Goal: Information Seeking & Learning: Find specific fact

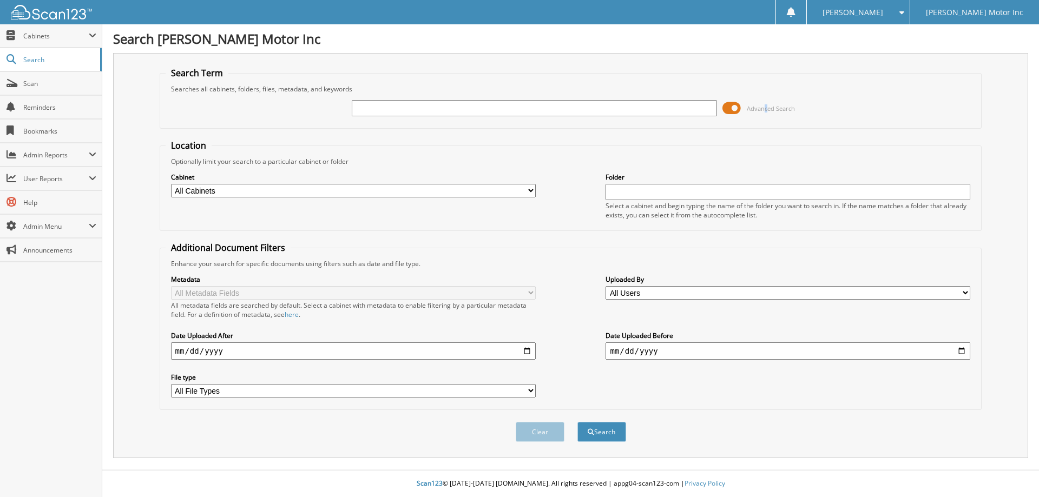
click at [764, 108] on span "Advanced Search" at bounding box center [771, 108] width 48 height 8
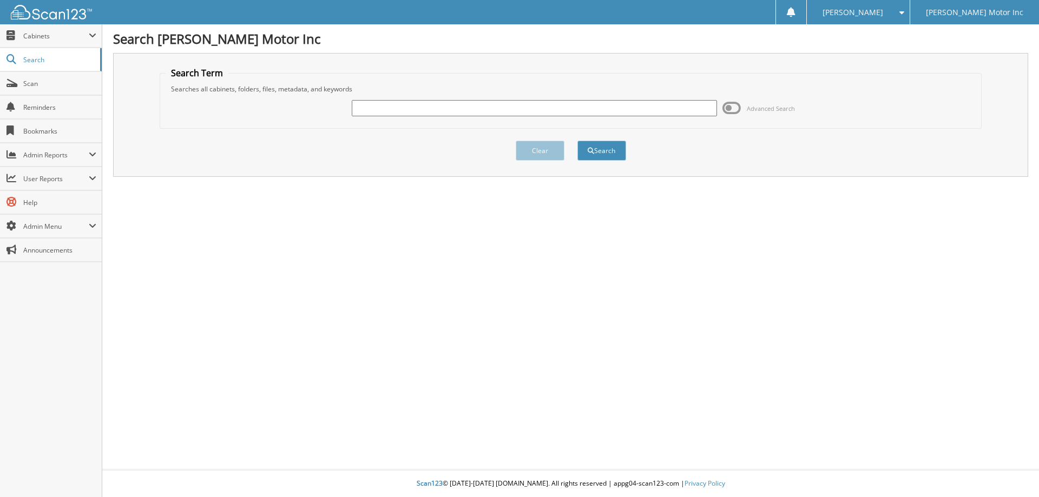
click at [405, 104] on input "text" at bounding box center [534, 108] width 365 height 16
type input "155130"
click at [603, 147] on button "Search" at bounding box center [602, 151] width 49 height 20
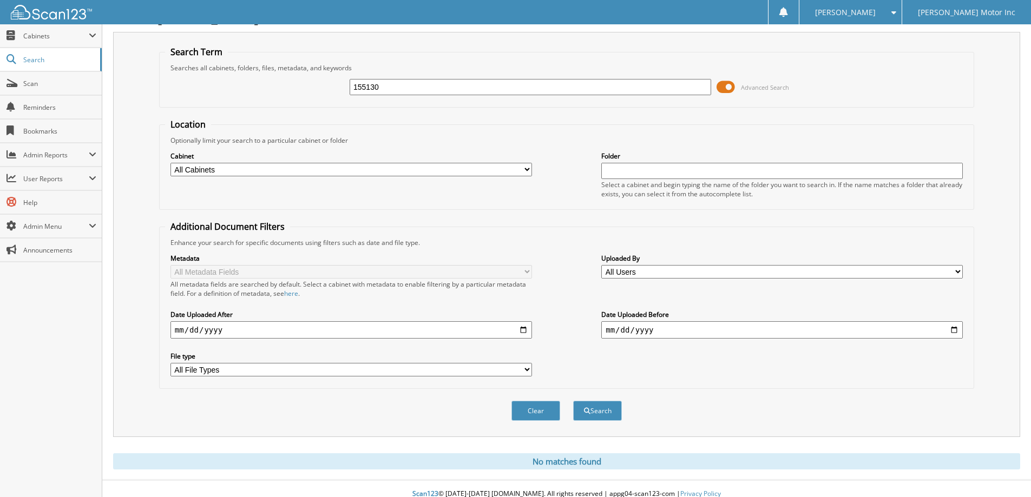
scroll to position [32, 0]
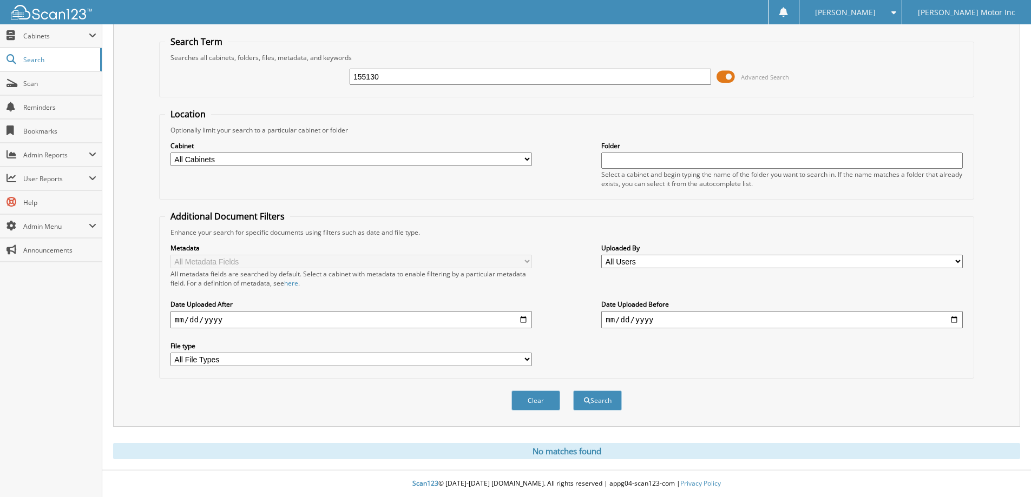
click at [546, 405] on button "Clear" at bounding box center [536, 401] width 49 height 20
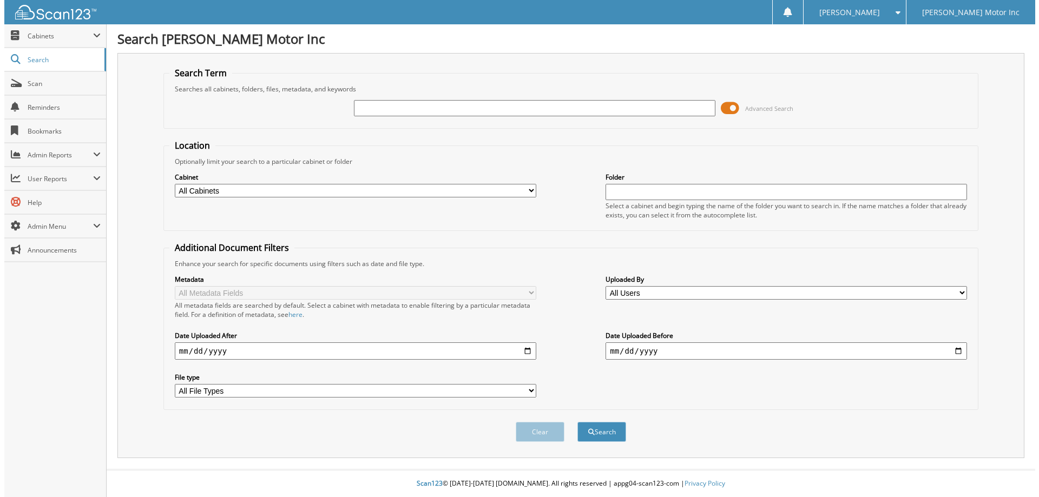
scroll to position [0, 0]
click at [760, 108] on span "Advanced Search" at bounding box center [771, 108] width 48 height 8
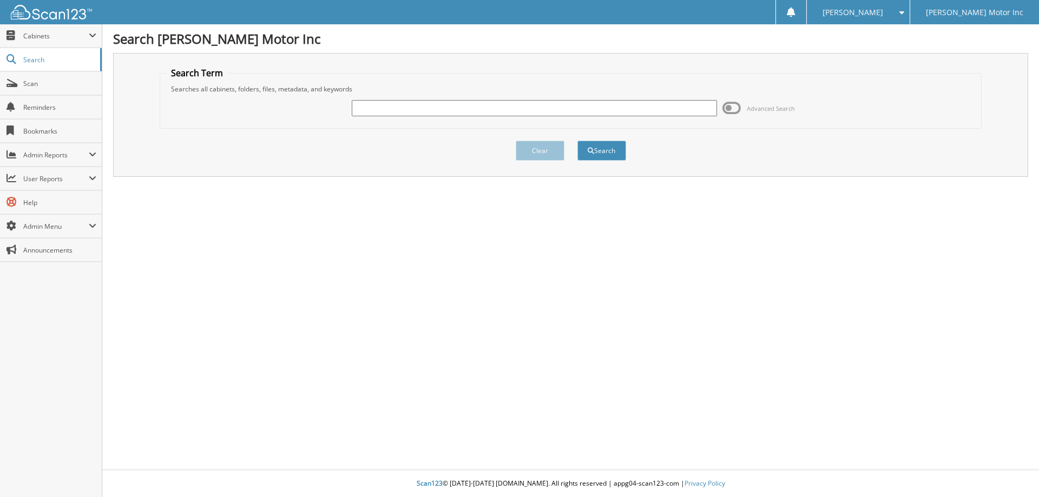
click at [362, 108] on input "text" at bounding box center [534, 108] width 365 height 16
type input "154743"
click at [609, 149] on button "Search" at bounding box center [602, 151] width 49 height 20
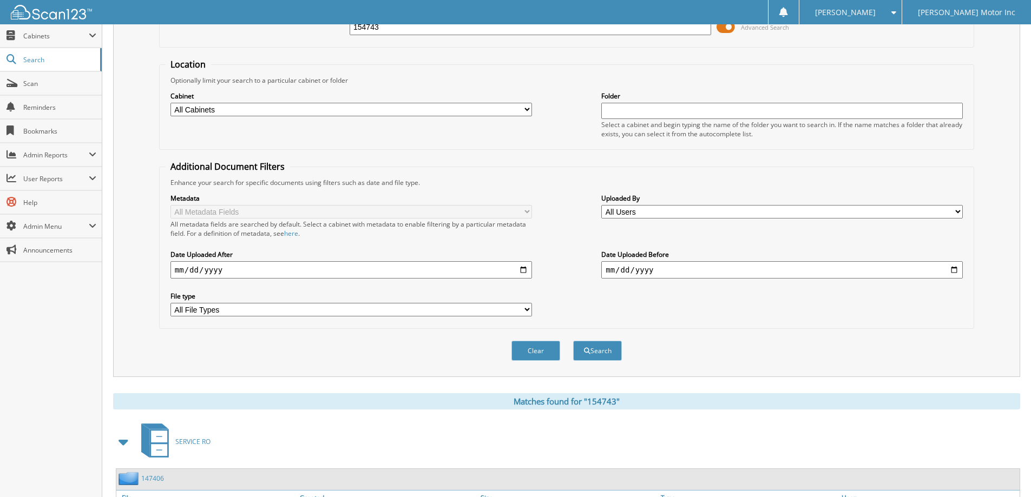
scroll to position [174, 0]
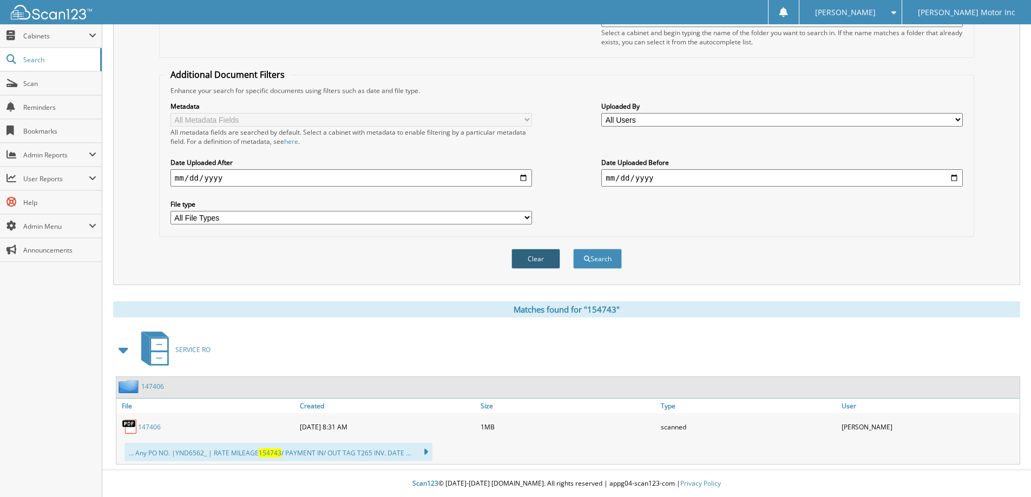
click at [540, 261] on button "Clear" at bounding box center [536, 259] width 49 height 20
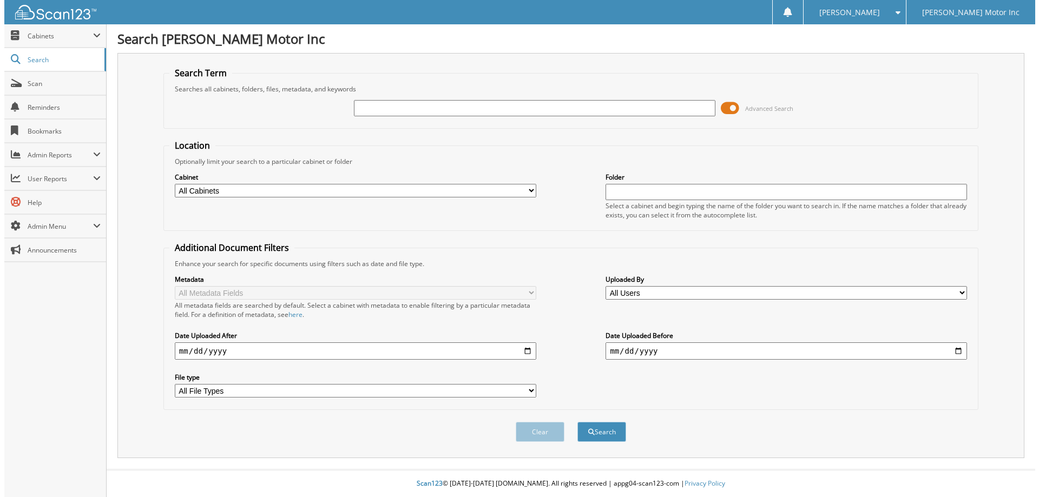
scroll to position [0, 0]
click at [904, 14] on span at bounding box center [899, 13] width 10 height 8
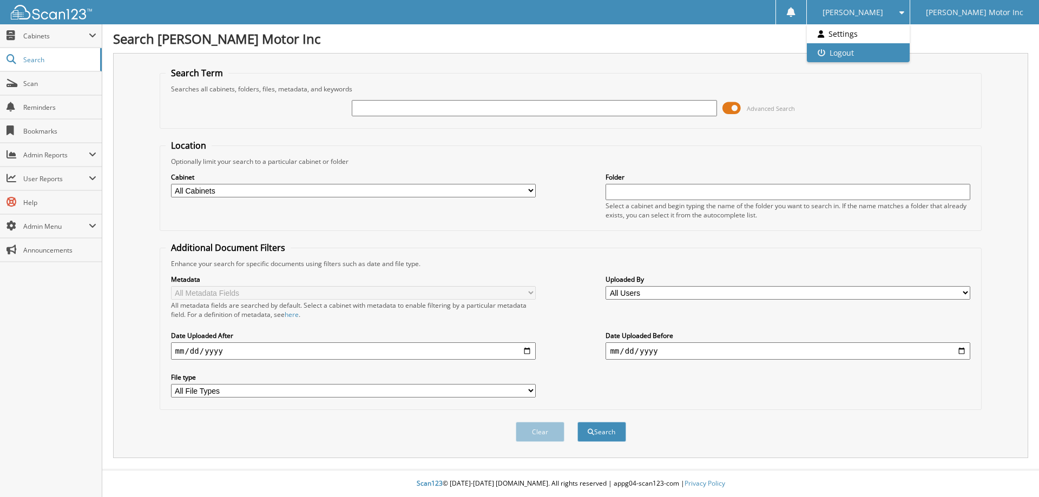
click at [901, 52] on link "Logout" at bounding box center [858, 52] width 102 height 19
click at [773, 110] on span "Advanced Search" at bounding box center [771, 108] width 48 height 8
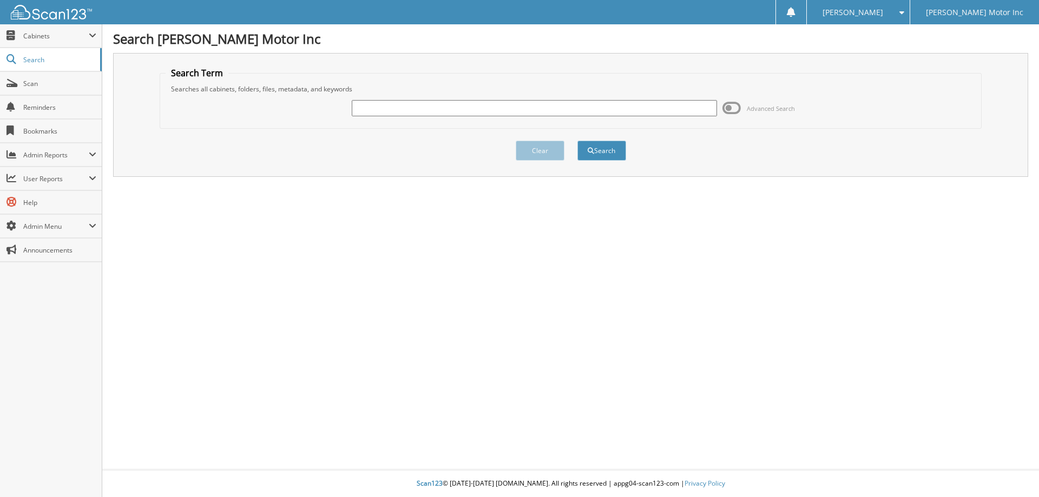
click at [416, 110] on input "text" at bounding box center [534, 108] width 365 height 16
type input "155130"
click at [606, 149] on button "Search" at bounding box center [602, 151] width 49 height 20
